Goal: Use online tool/utility: Utilize a website feature to perform a specific function

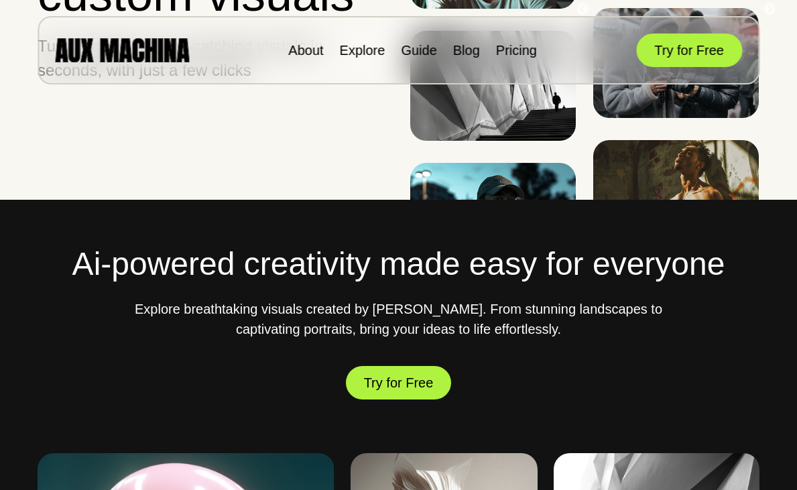
scroll to position [261, 0]
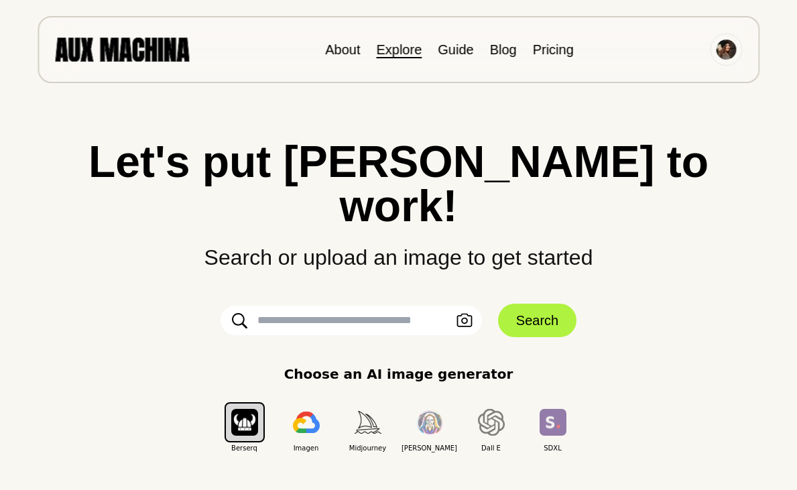
click at [403, 51] on link "Explore" at bounding box center [399, 49] width 46 height 15
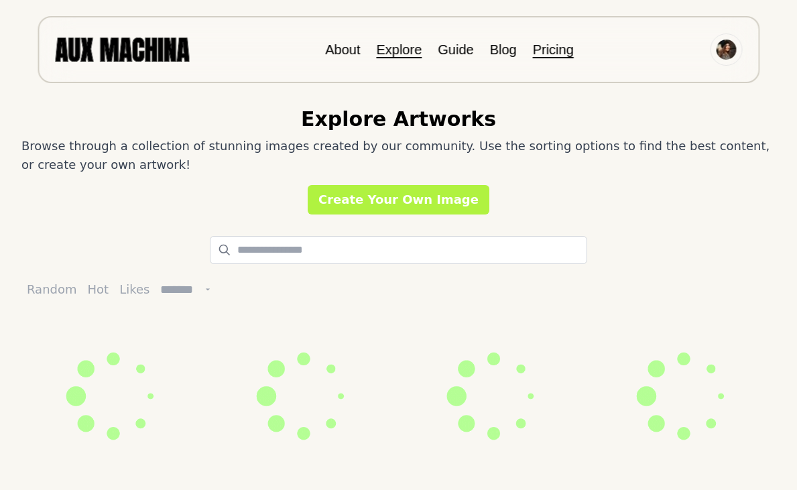
click at [551, 52] on link "Pricing" at bounding box center [553, 49] width 41 height 15
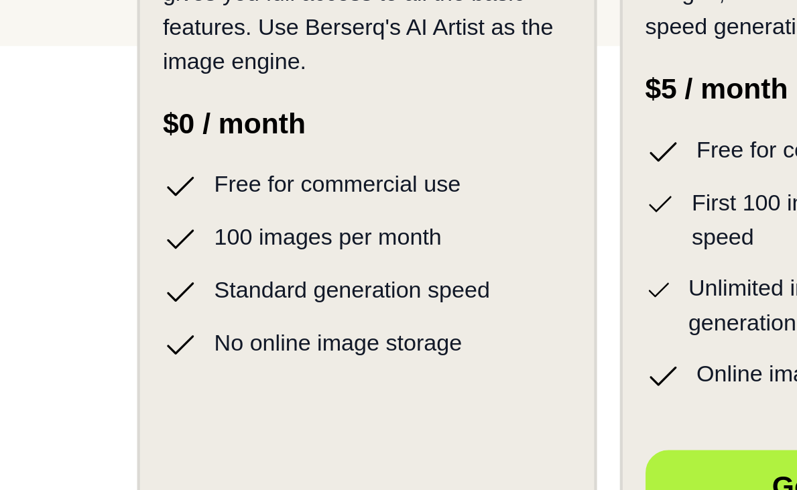
scroll to position [338, 0]
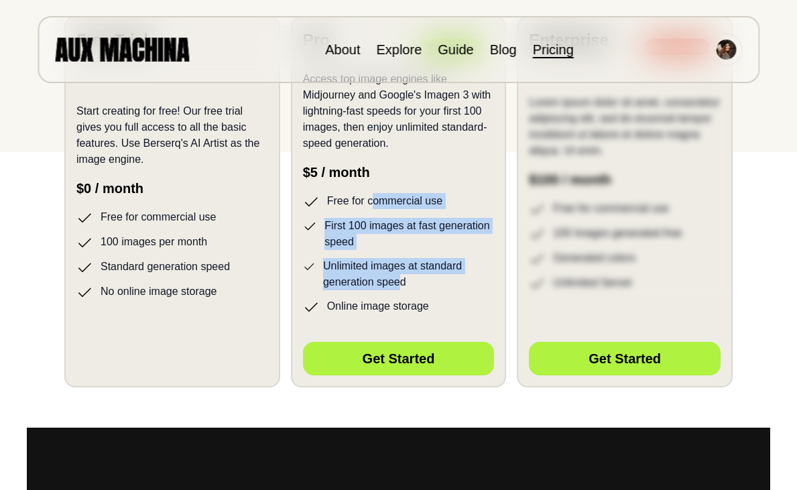
drag, startPoint x: 371, startPoint y: 203, endPoint x: 399, endPoint y: 288, distance: 89.0
click at [399, 288] on ul "Free for commercial use First 100 images at fast generation speed Unlimited ima…" at bounding box center [399, 254] width 192 height 122
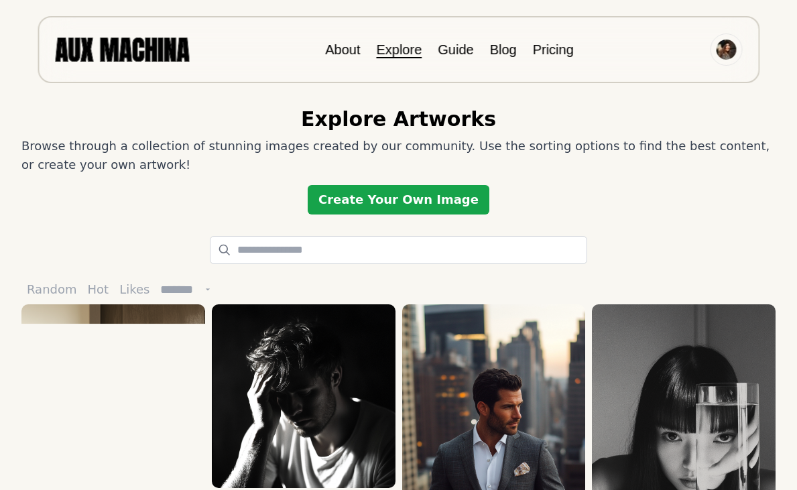
click at [406, 210] on link "Create Your Own Image" at bounding box center [399, 199] width 182 height 29
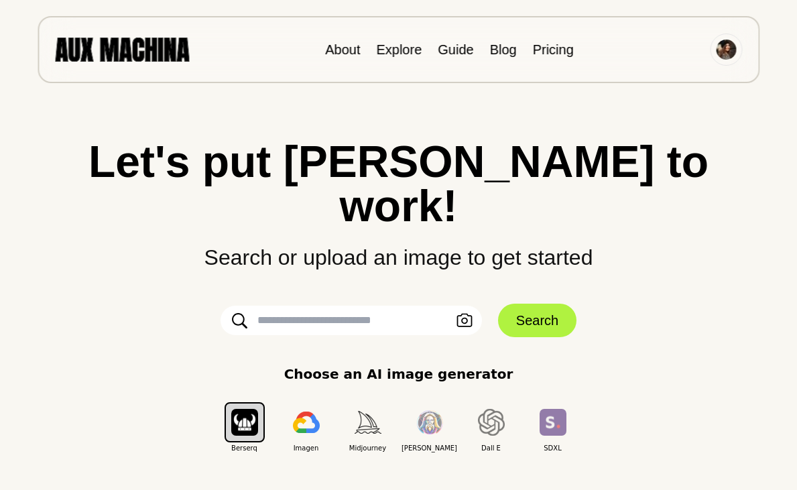
click at [404, 306] on input "text" at bounding box center [351, 320] width 261 height 29
click at [343, 48] on link "About" at bounding box center [342, 49] width 35 height 15
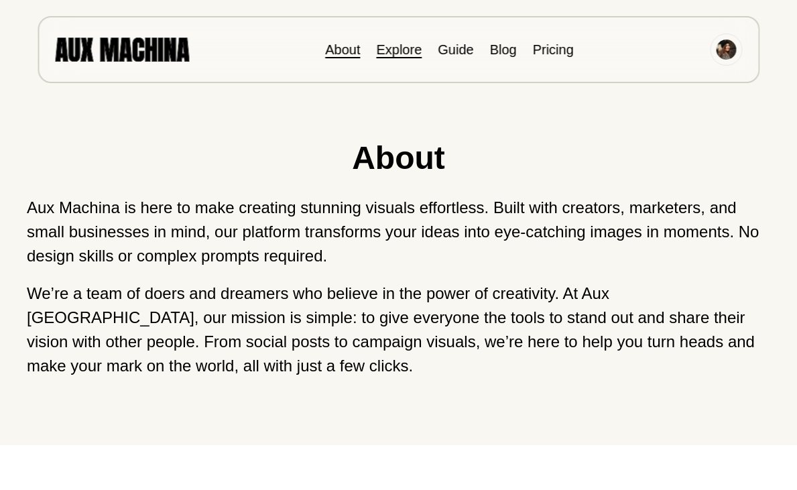
click at [388, 45] on link "Explore" at bounding box center [399, 49] width 46 height 15
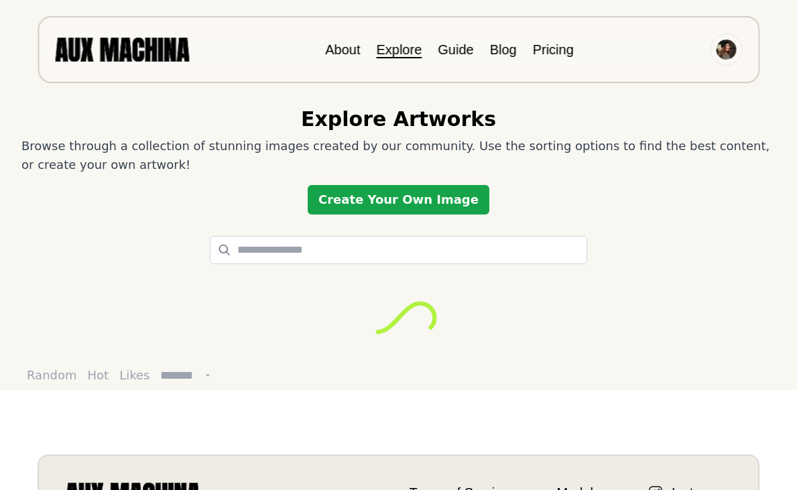
click at [384, 200] on link "Create Your Own Image" at bounding box center [399, 199] width 182 height 29
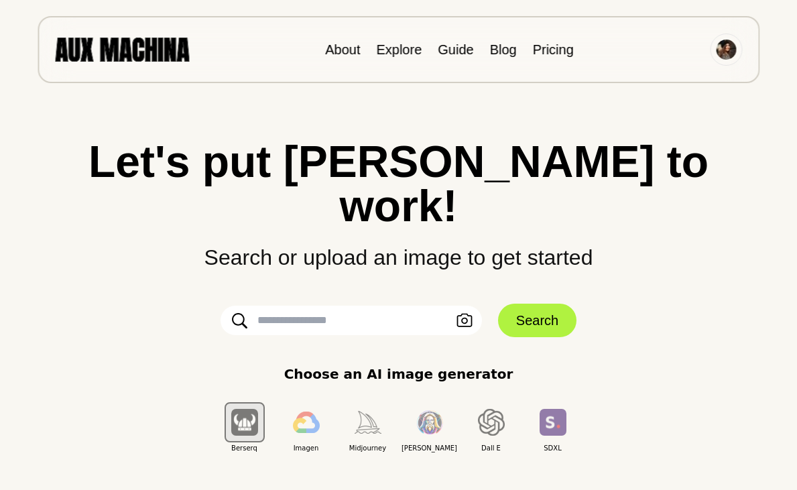
click at [330, 306] on input "text" at bounding box center [351, 320] width 261 height 29
click at [413, 306] on input "text" at bounding box center [351, 320] width 261 height 29
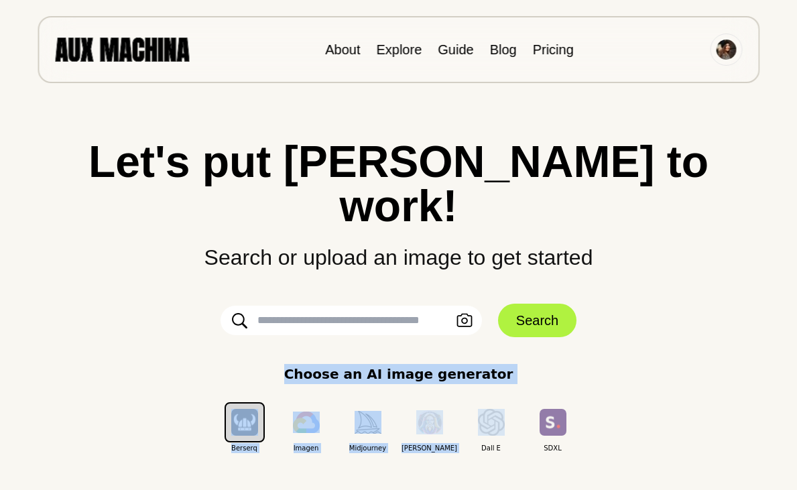
drag, startPoint x: 343, startPoint y: 314, endPoint x: 464, endPoint y: 347, distance: 125.7
click at [464, 347] on div "Let's put Ai to work! Search or upload an image to get started Upload an Image …" at bounding box center [398, 296] width 743 height 314
click at [635, 364] on div "Choose an AI image generator Berserq Imagen Midjourney [PERSON_NAME] E SDXL" at bounding box center [398, 408] width 743 height 89
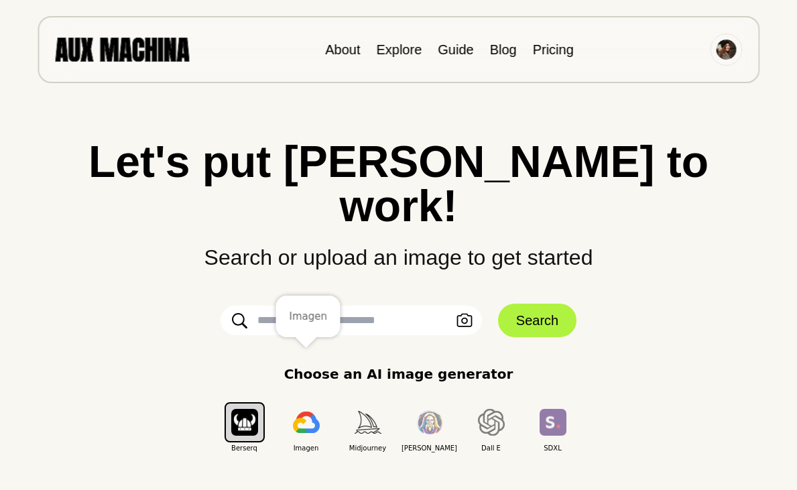
click at [303, 412] on img "button" at bounding box center [306, 422] width 27 height 21
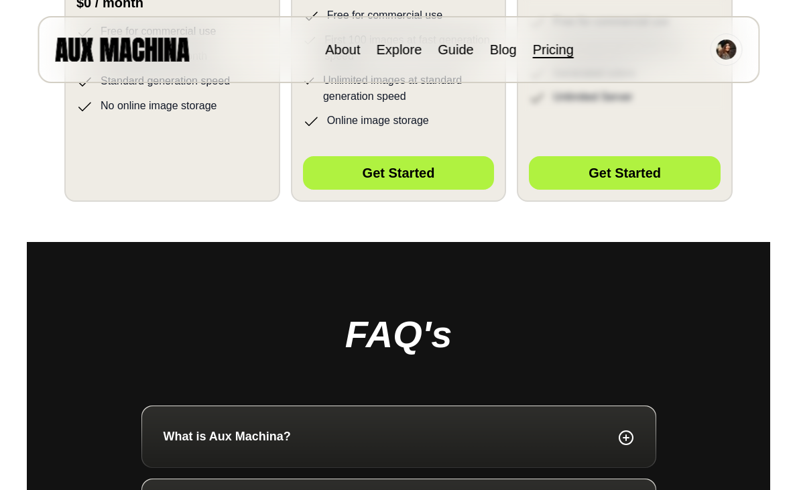
scroll to position [526, 0]
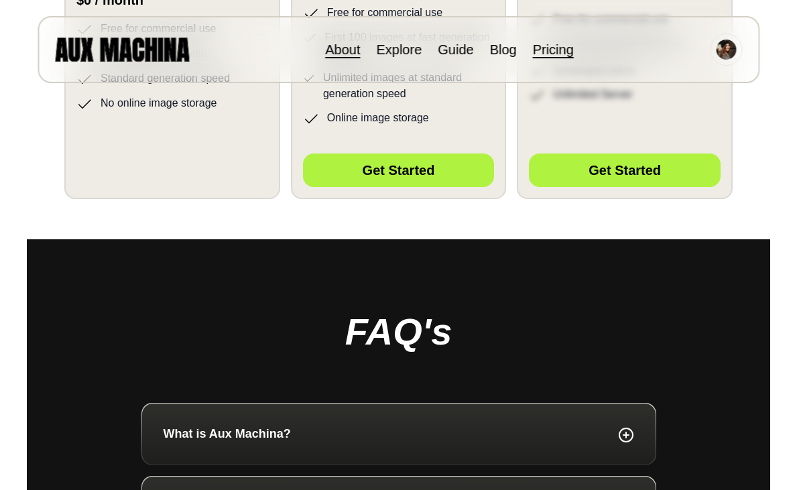
click at [345, 44] on link "About" at bounding box center [342, 49] width 35 height 15
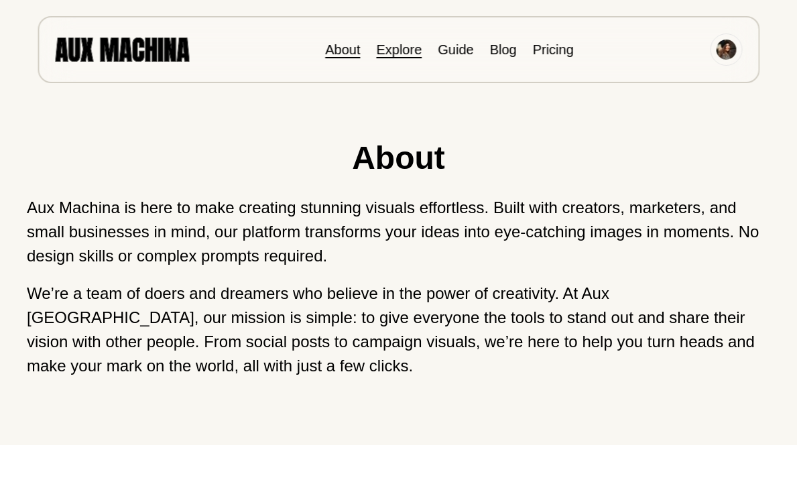
click at [396, 44] on link "Explore" at bounding box center [399, 49] width 46 height 15
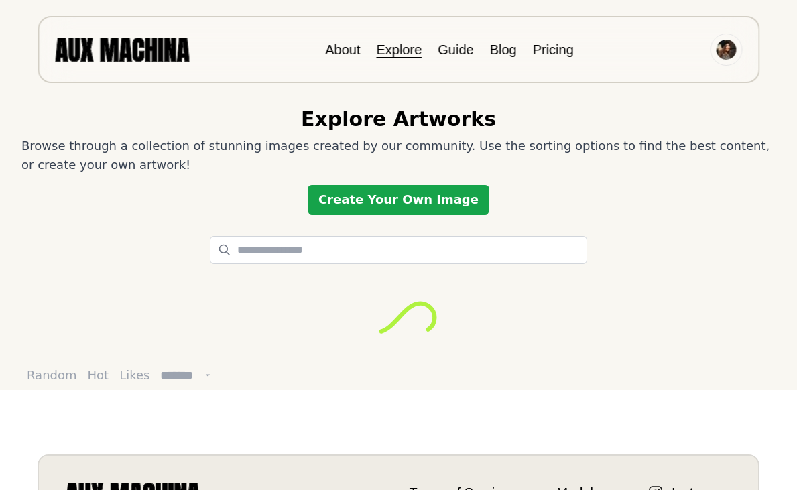
click at [372, 199] on link "Create Your Own Image" at bounding box center [399, 199] width 182 height 29
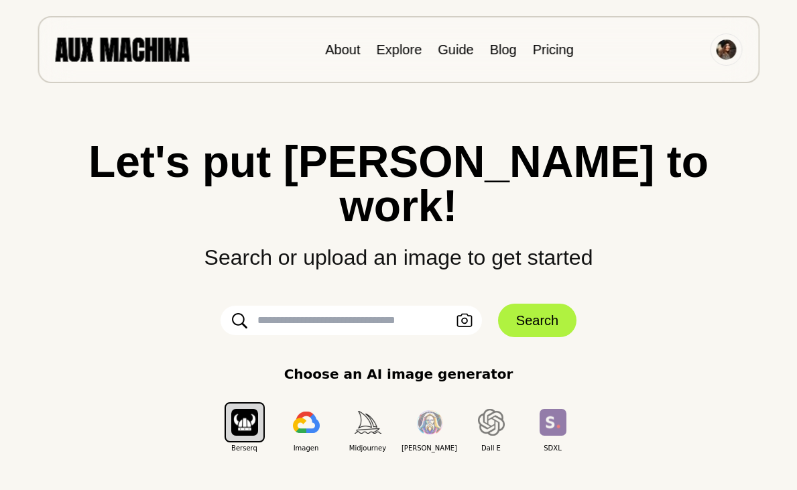
click at [358, 306] on input "text" at bounding box center [351, 320] width 261 height 29
click at [361, 306] on input "text" at bounding box center [351, 320] width 261 height 29
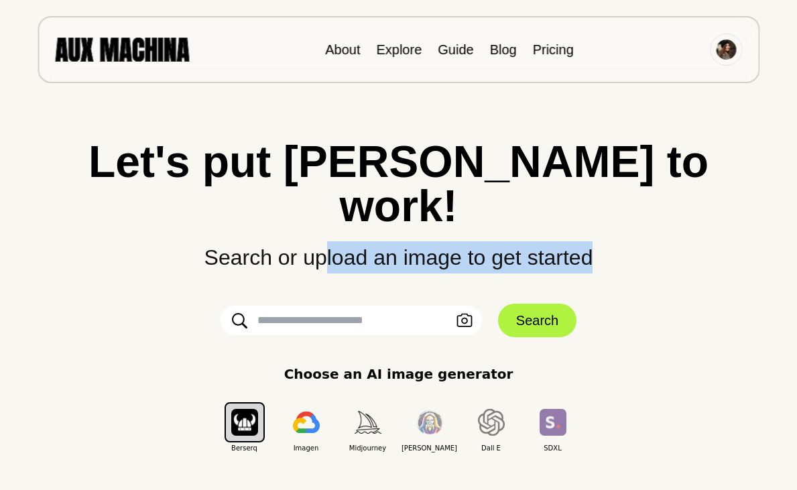
drag, startPoint x: 325, startPoint y: 215, endPoint x: 429, endPoint y: 235, distance: 105.8
click at [432, 237] on div "Let's put Ai to work! Search or upload an image to get started Upload an Image …" at bounding box center [398, 296] width 743 height 314
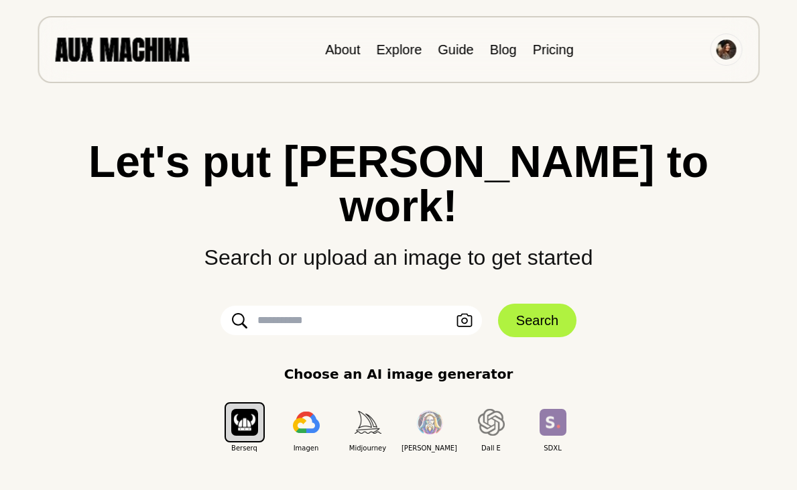
click at [354, 306] on input "text" at bounding box center [351, 320] width 261 height 29
click at [357, 306] on input "text" at bounding box center [351, 320] width 261 height 29
click at [376, 306] on input "text" at bounding box center [351, 320] width 261 height 29
type input "**********"
click at [533, 304] on button "Search" at bounding box center [537, 321] width 78 height 34
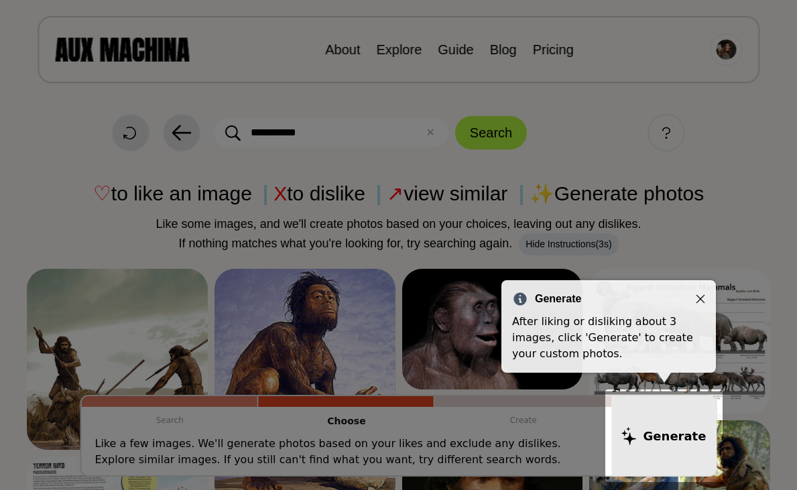
click at [700, 299] on icon "Close" at bounding box center [700, 298] width 9 height 9
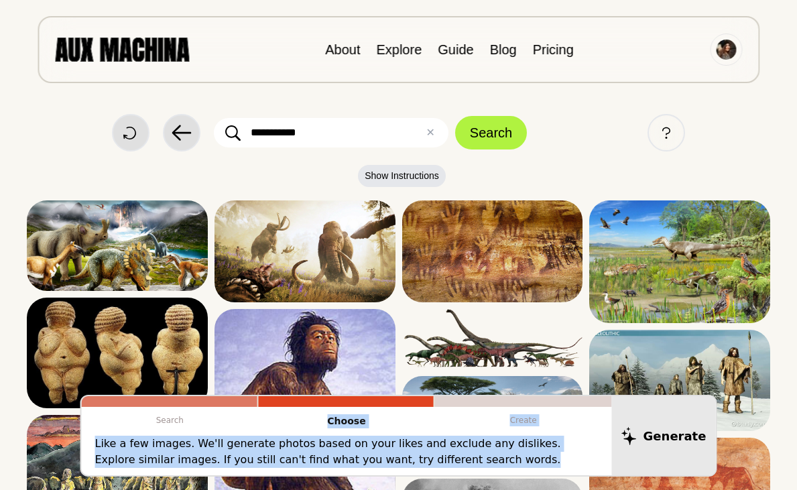
drag, startPoint x: 454, startPoint y: 460, endPoint x: 36, endPoint y: 440, distance: 418.7
click at [36, 441] on div "Search Choose Create Like a few images. We'll generate photos based on your lik…" at bounding box center [398, 436] width 797 height 82
click at [448, 467] on p "Like a few images. We'll generate photos based on your likes and exclude any di…" at bounding box center [346, 452] width 503 height 32
drag, startPoint x: 448, startPoint y: 461, endPoint x: 82, endPoint y: 444, distance: 366.3
click at [82, 444] on div "Like a few images. We'll generate photos based on your likes and exclude any di…" at bounding box center [347, 456] width 530 height 40
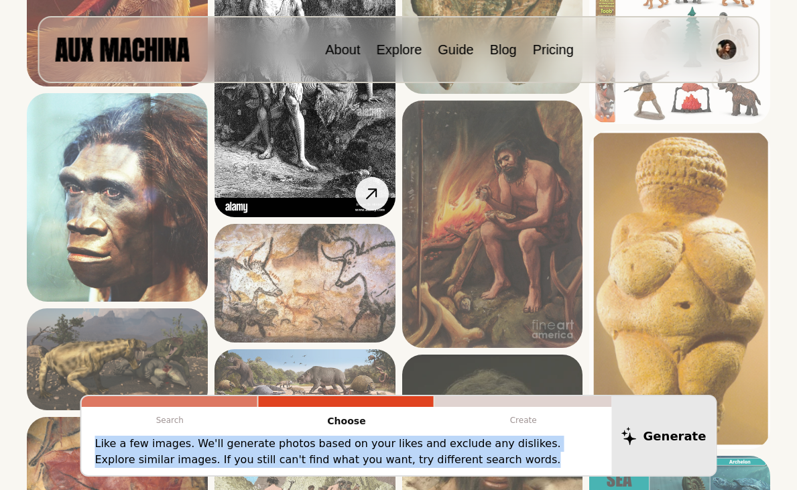
scroll to position [1152, 0]
